Goal: Task Accomplishment & Management: Manage account settings

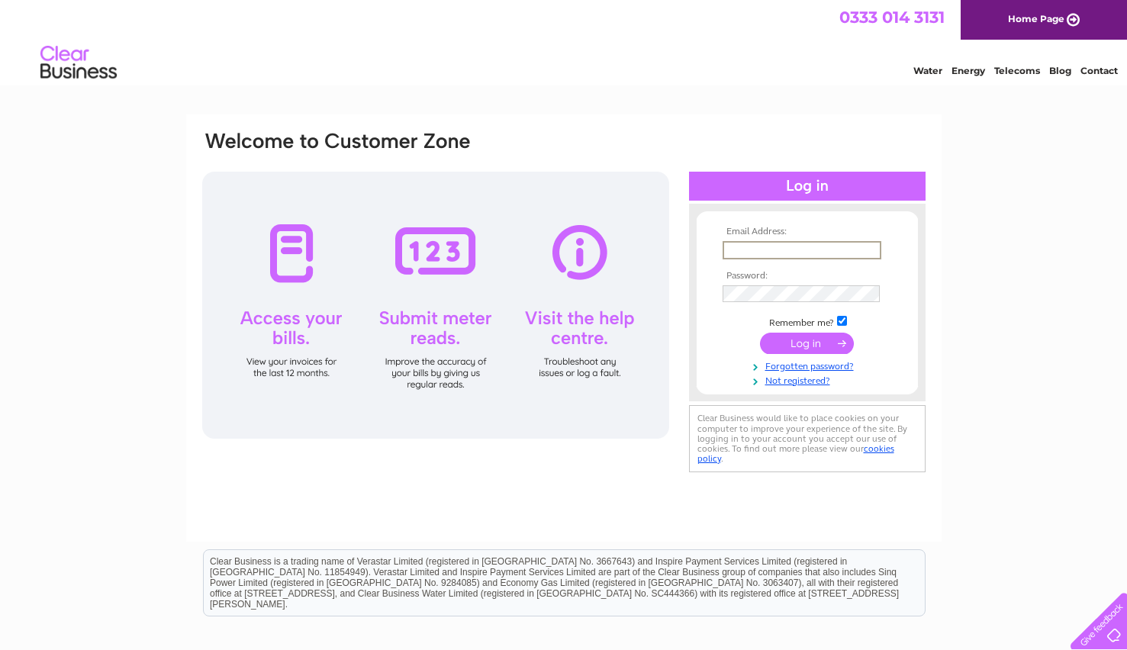
click at [742, 247] on input "text" at bounding box center [801, 250] width 159 height 18
type input "ewen.jenkin@outlook.com"
click at [820, 339] on input "submit" at bounding box center [807, 343] width 94 height 21
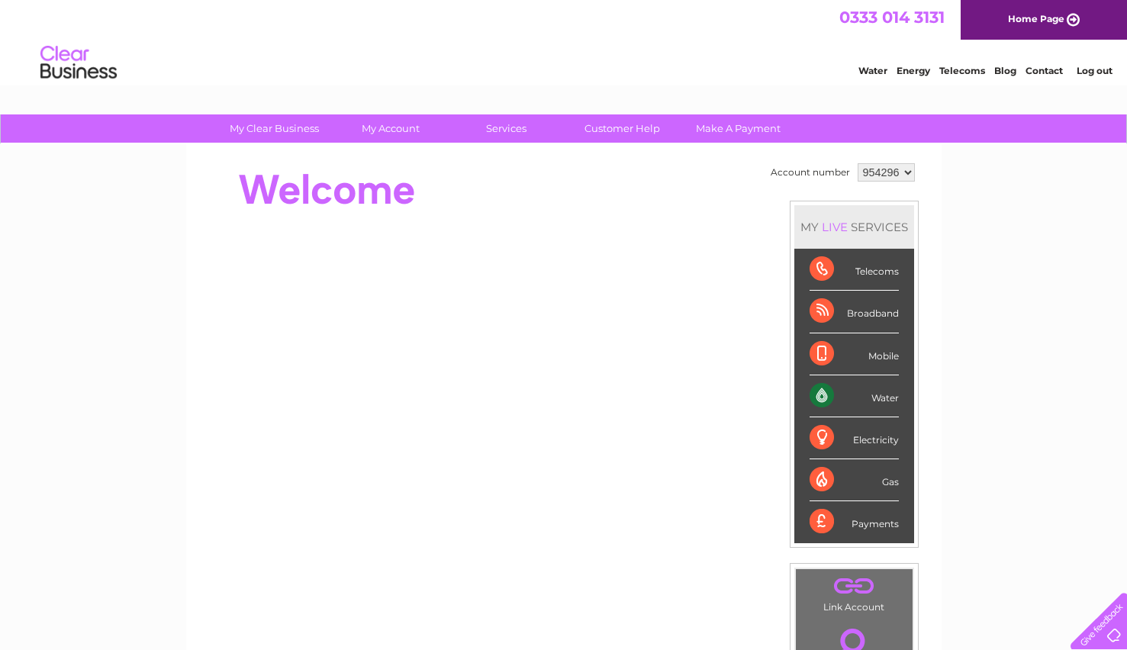
click at [870, 397] on div "Water" at bounding box center [853, 396] width 89 height 42
click at [819, 394] on div "Water" at bounding box center [853, 396] width 89 height 42
click at [872, 522] on div "Payments" at bounding box center [853, 520] width 89 height 41
click at [826, 520] on div "Payments" at bounding box center [853, 520] width 89 height 41
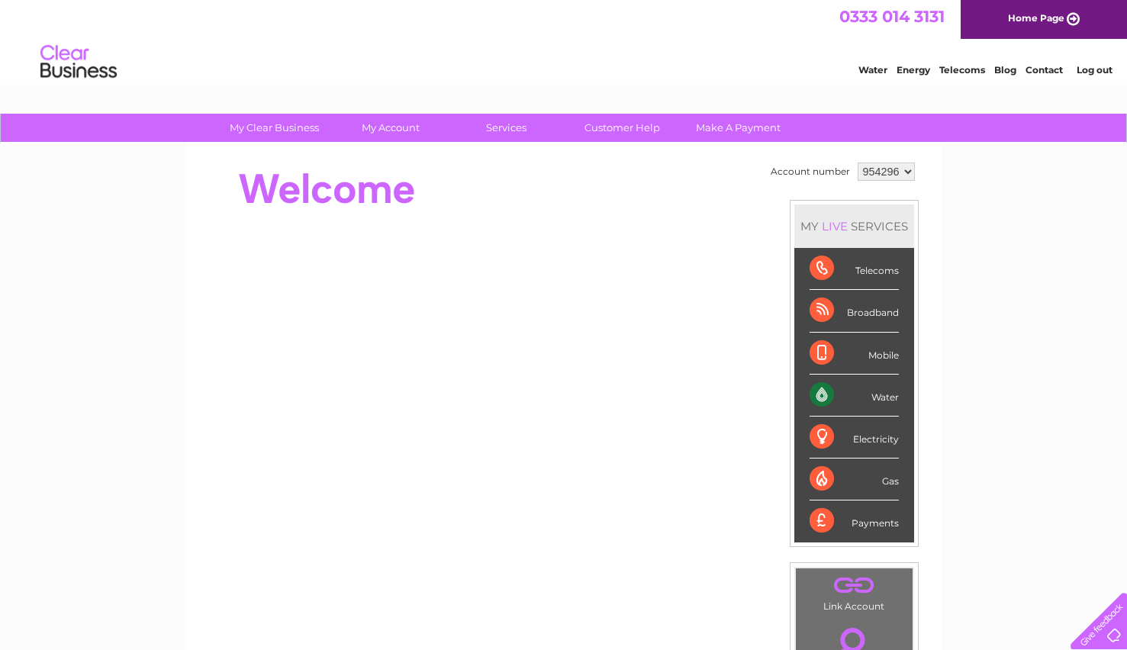
click at [825, 520] on div "Payments" at bounding box center [853, 520] width 89 height 41
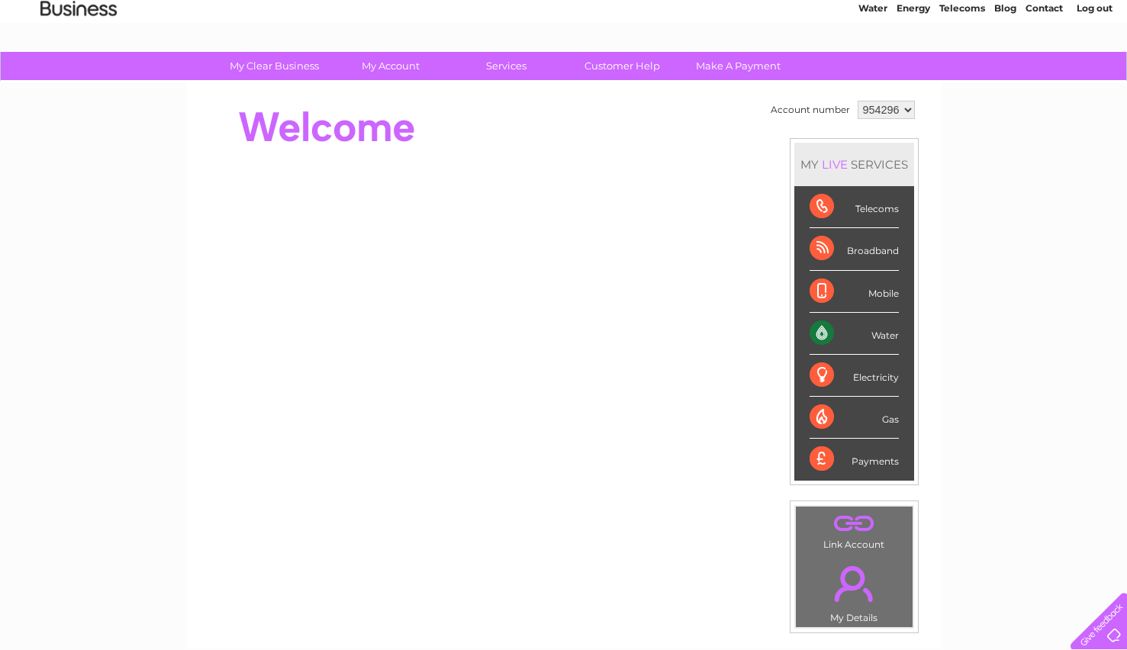
scroll to position [52, 0]
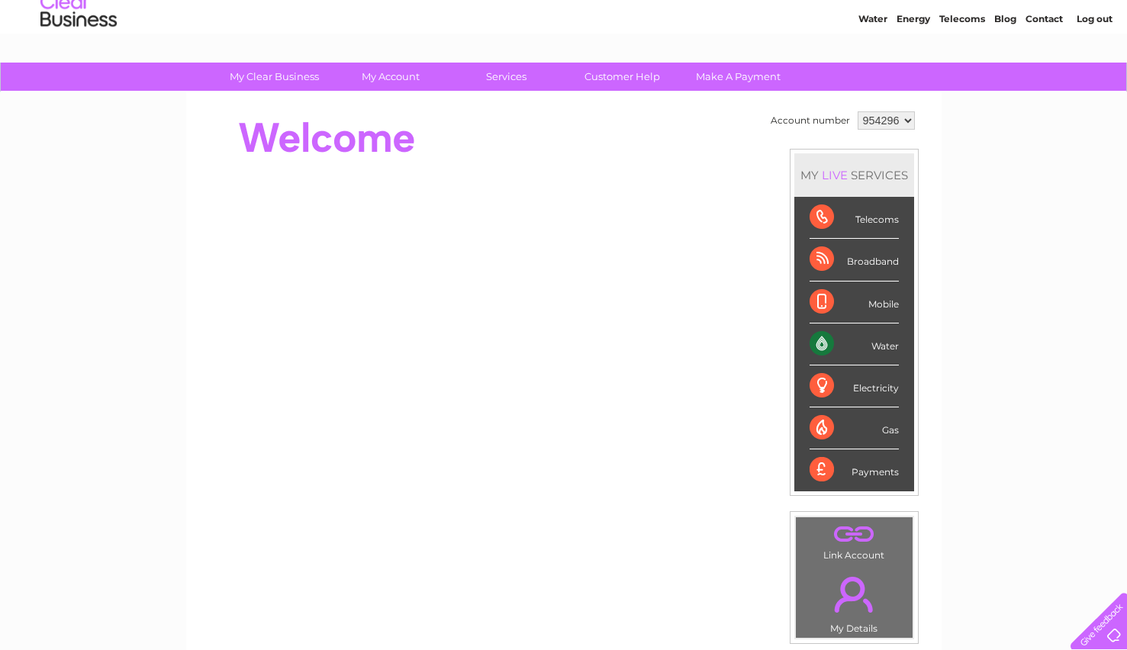
click at [903, 115] on select "954296" at bounding box center [886, 120] width 57 height 18
click at [821, 339] on div "Water" at bounding box center [853, 344] width 89 height 42
drag, startPoint x: 821, startPoint y: 339, endPoint x: 985, endPoint y: 314, distance: 165.8
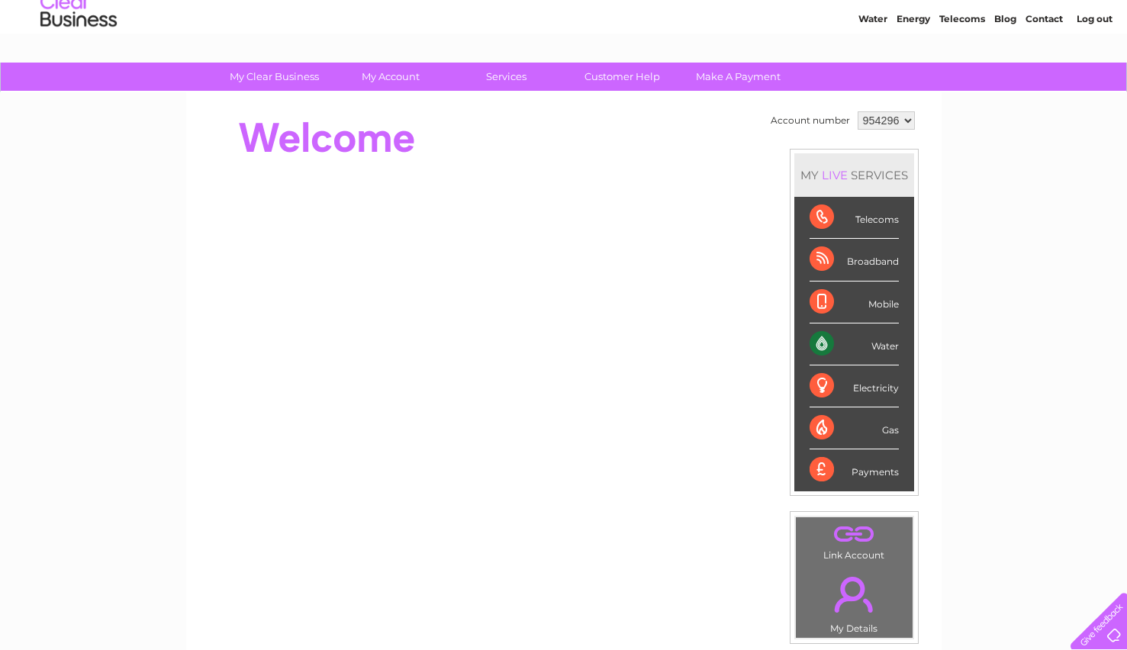
click at [985, 314] on div "My Clear Business Login Details My Details My Preferences Link Account My Accou…" at bounding box center [563, 492] width 1127 height 858
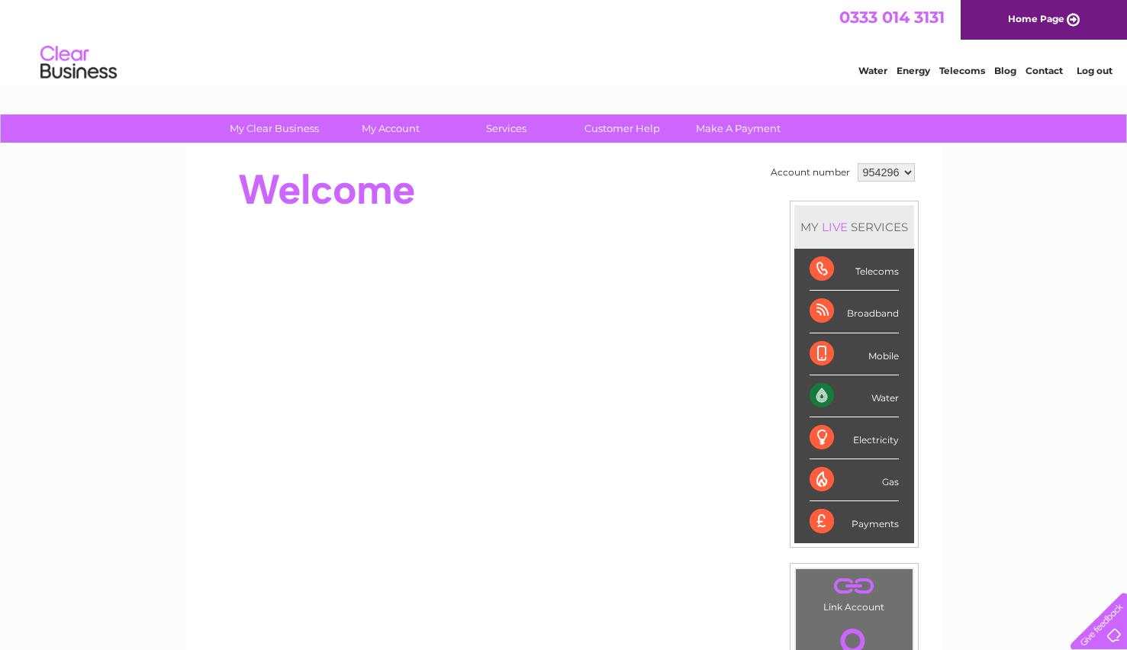
scroll to position [0, 0]
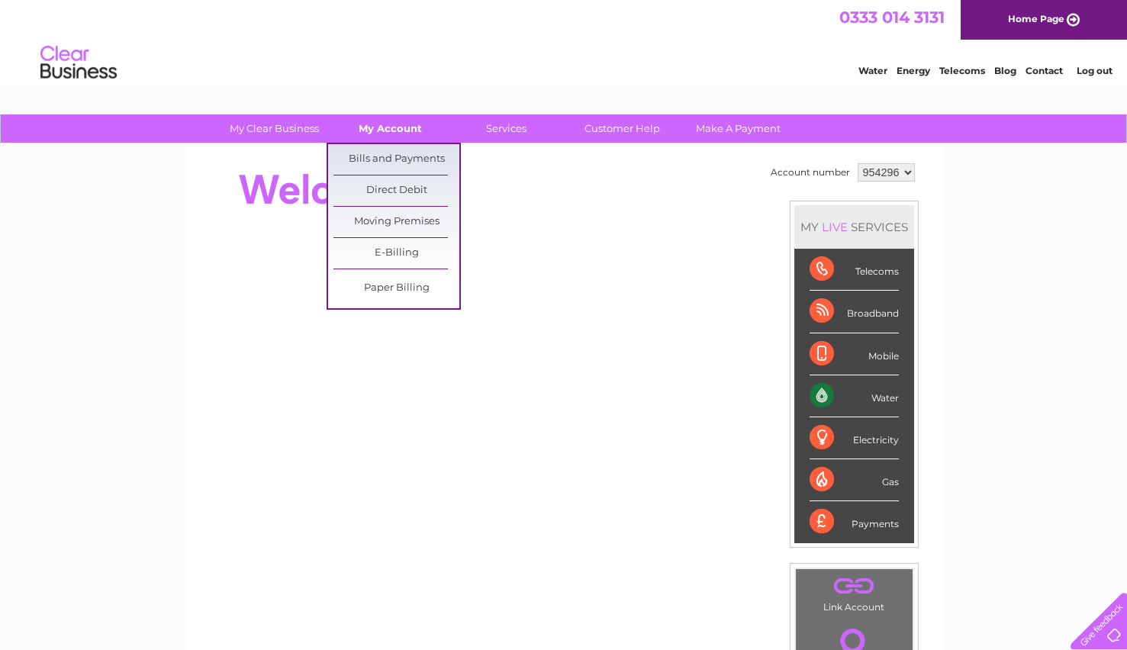
click at [398, 124] on link "My Account" at bounding box center [390, 128] width 126 height 28
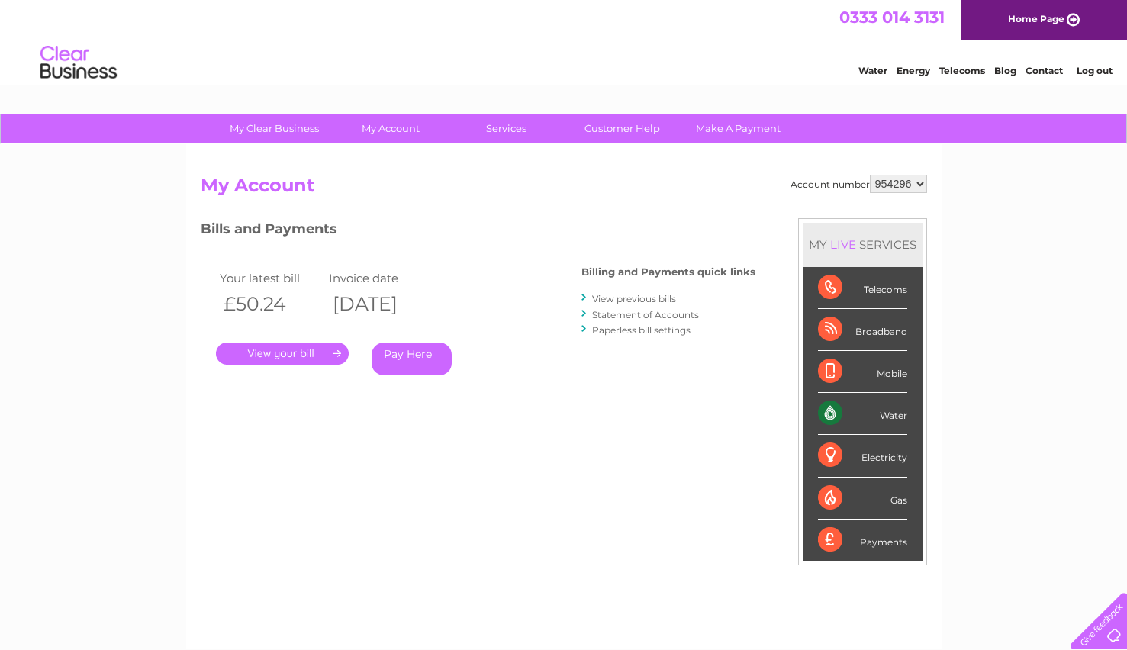
click at [332, 350] on link "." at bounding box center [282, 354] width 133 height 22
